Goal: Task Accomplishment & Management: Use online tool/utility

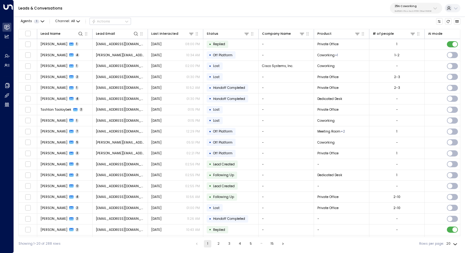
click at [408, 11] on p "3b9800f4-81ca-4ec0-8758-72fbe4763f36" at bounding box center [412, 11] width 37 height 2
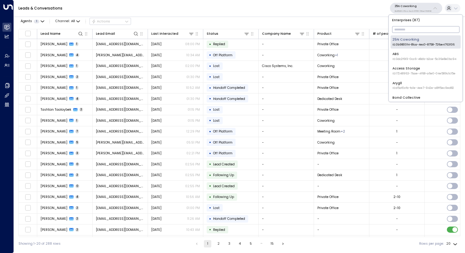
click at [399, 31] on input "text" at bounding box center [425, 30] width 67 height 10
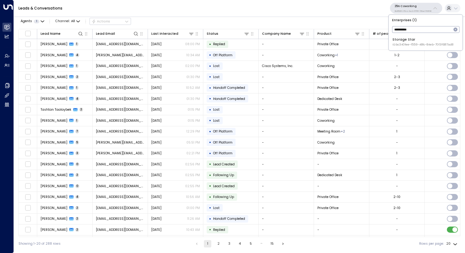
type input "**********"
click at [405, 41] on div "Storage Star ID: bc340fee-f559-48fc-84eb-70f3f6817ad8" at bounding box center [422, 42] width 61 height 10
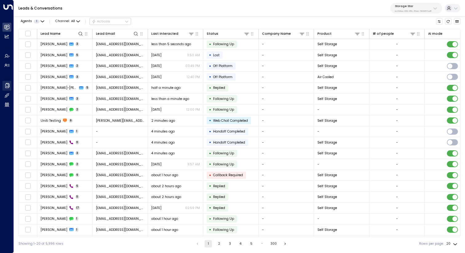
click at [7, 85] on icon at bounding box center [7, 85] width 6 height 6
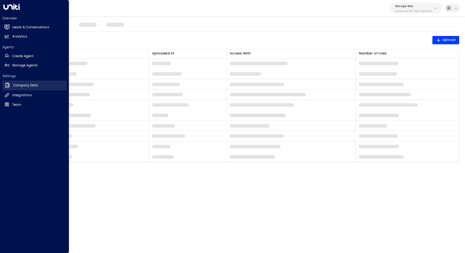
click at [7, 85] on icon at bounding box center [7, 85] width 6 height 6
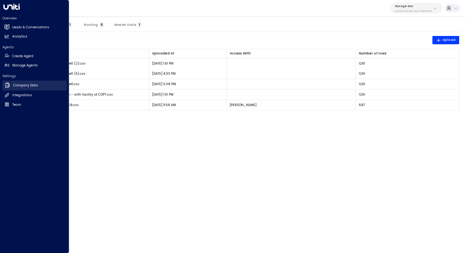
click at [22, 86] on h2 "Company Data" at bounding box center [25, 85] width 25 height 5
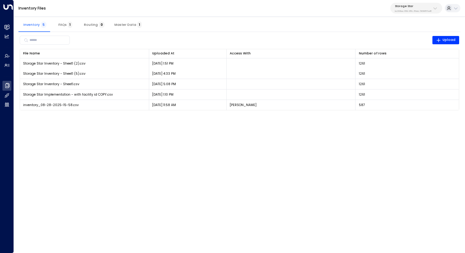
click at [320, 116] on html "Overview Leads & Conversations Leads & Conversations Analytics Analytics Agents…" at bounding box center [232, 58] width 465 height 116
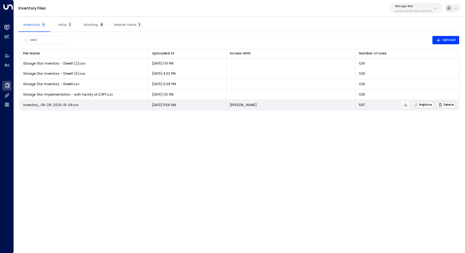
click at [404, 105] on icon at bounding box center [405, 105] width 4 height 4
